Goal: Task Accomplishment & Management: Manage account settings

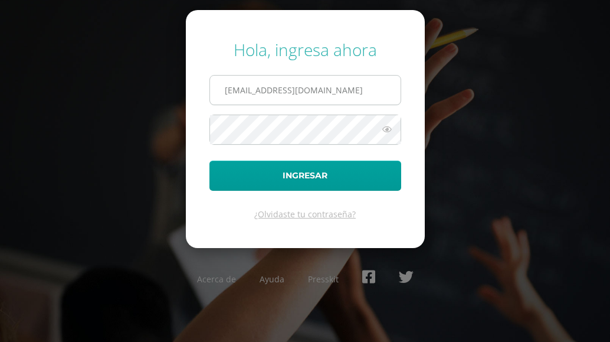
click at [367, 93] on input "[EMAIL_ADDRESS][DOMAIN_NAME]" at bounding box center [305, 89] width 191 height 29
type input "0202579"
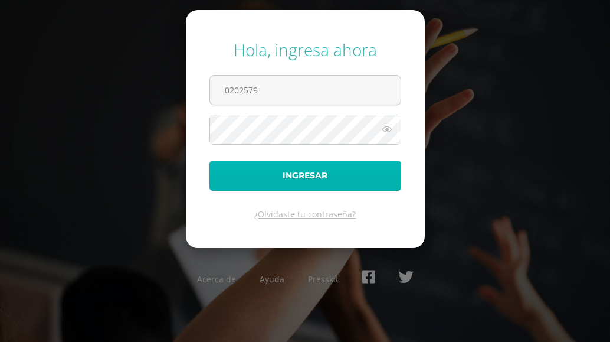
click at [313, 178] on button "Ingresar" at bounding box center [305, 175] width 192 height 30
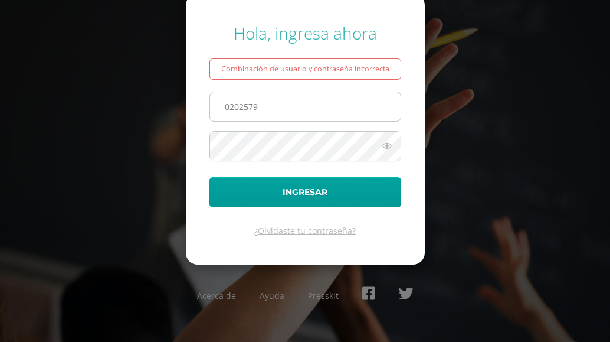
click at [304, 104] on input "0202579" at bounding box center [305, 106] width 191 height 29
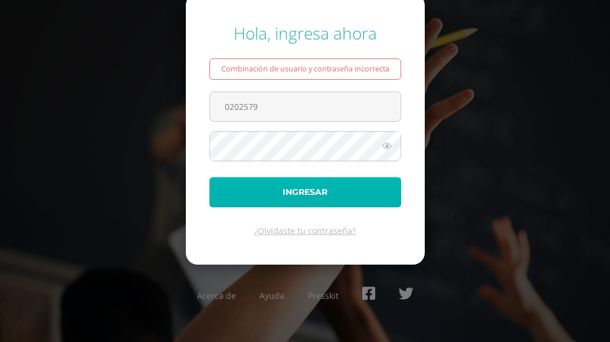
click at [251, 183] on button "Ingresar" at bounding box center [305, 192] width 192 height 30
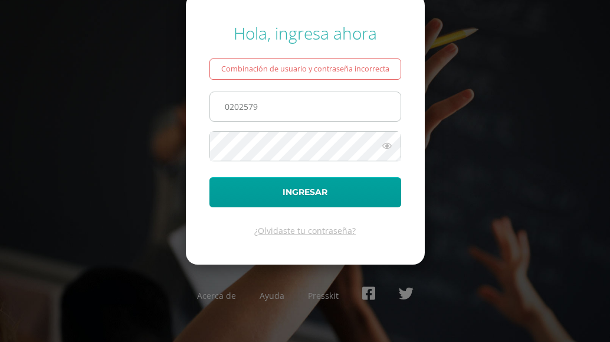
click at [298, 109] on input "0202579" at bounding box center [305, 106] width 191 height 29
type input "[EMAIL_ADDRESS][DOMAIN_NAME]"
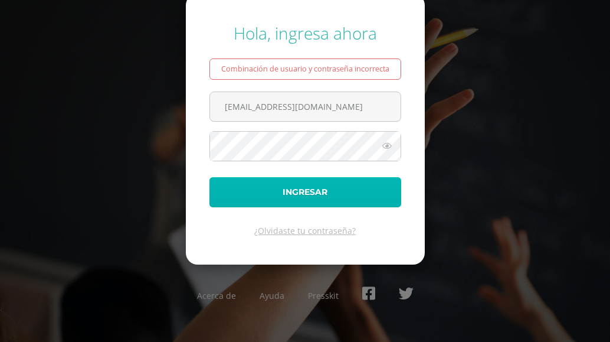
click at [294, 192] on button "Ingresar" at bounding box center [305, 192] width 192 height 30
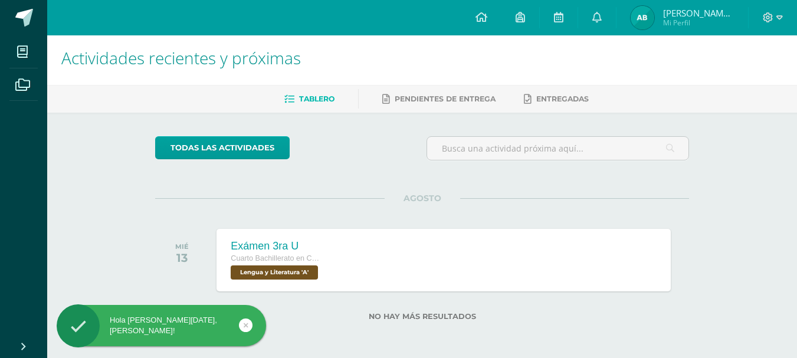
scroll to position [5, 0]
